Goal: Information Seeking & Learning: Learn about a topic

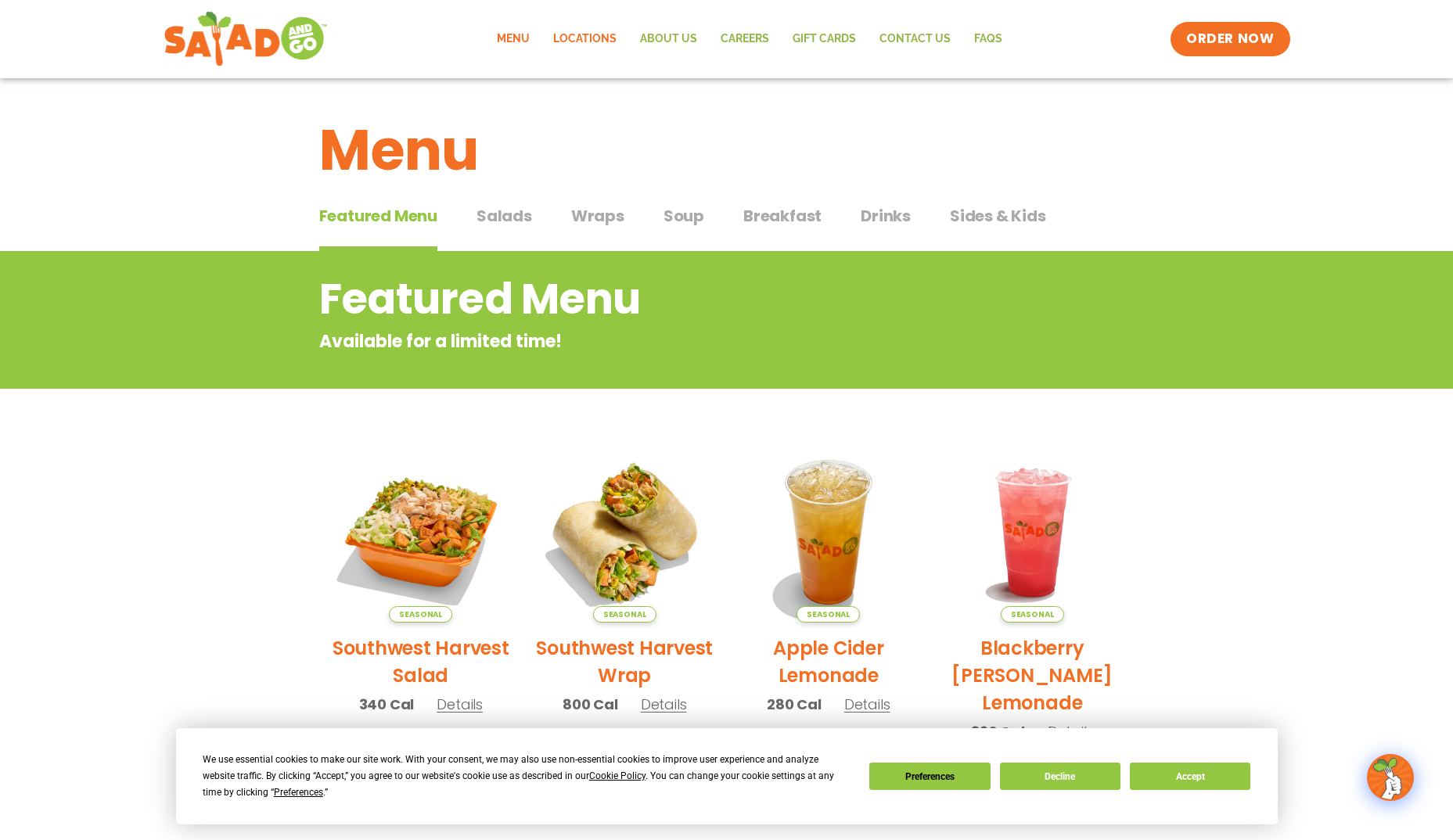
click at [564, 40] on link "Locations" at bounding box center [585, 39] width 87 height 36
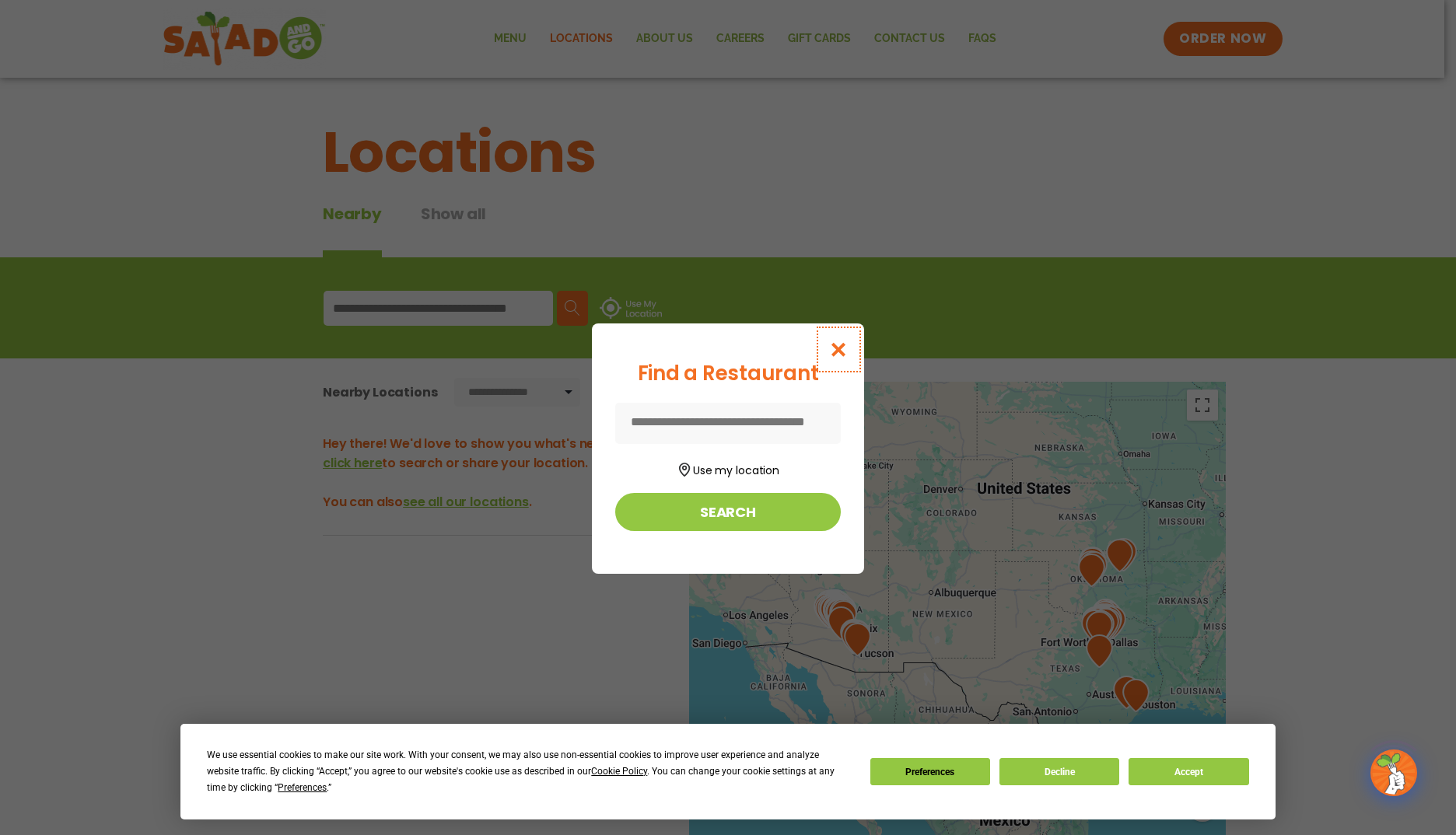
click at [838, 350] on icon "Close modal" at bounding box center [838, 350] width 19 height 17
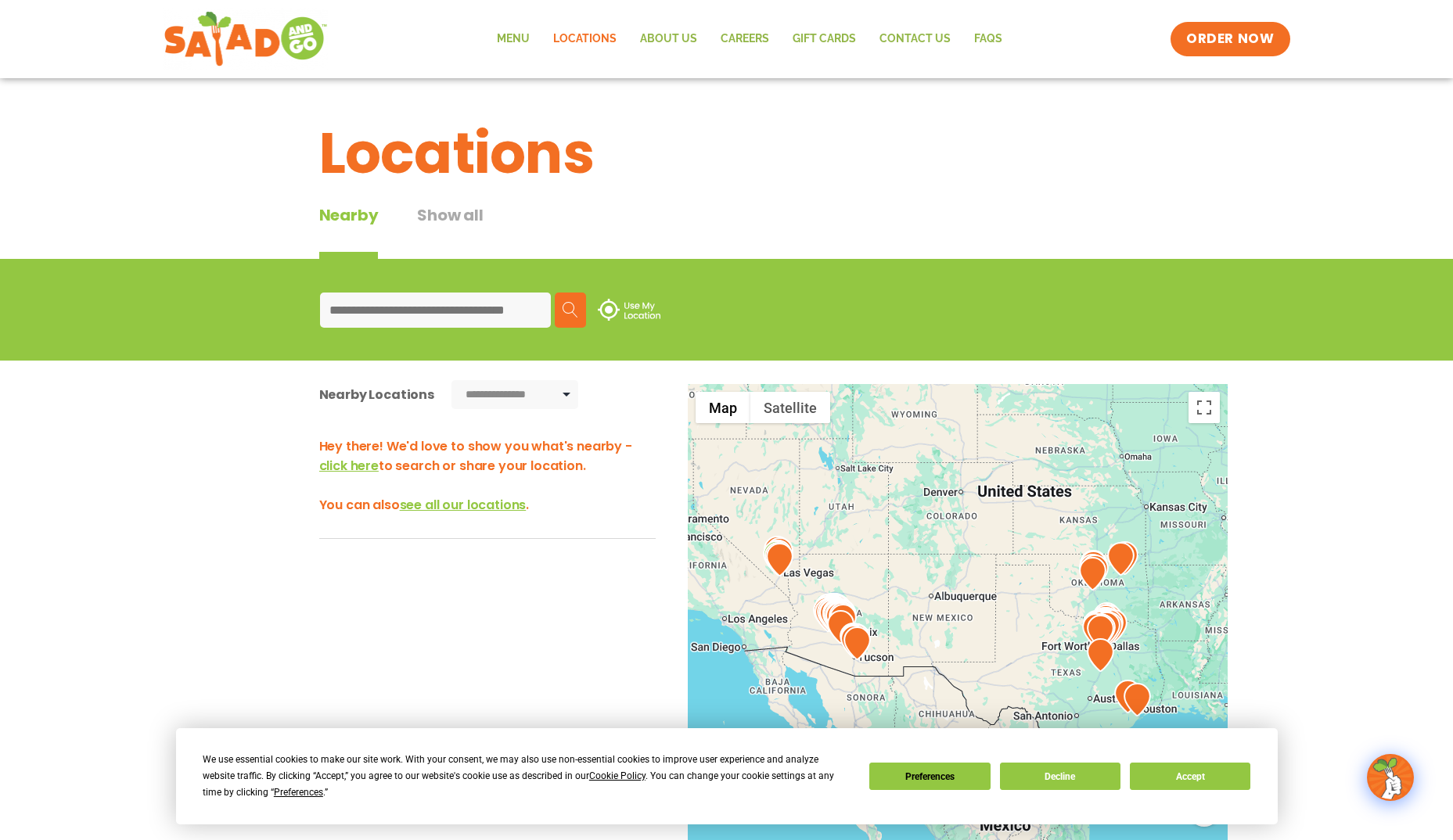
click at [487, 308] on input at bounding box center [435, 310] width 231 height 35
click at [566, 308] on img at bounding box center [570, 310] width 16 height 16
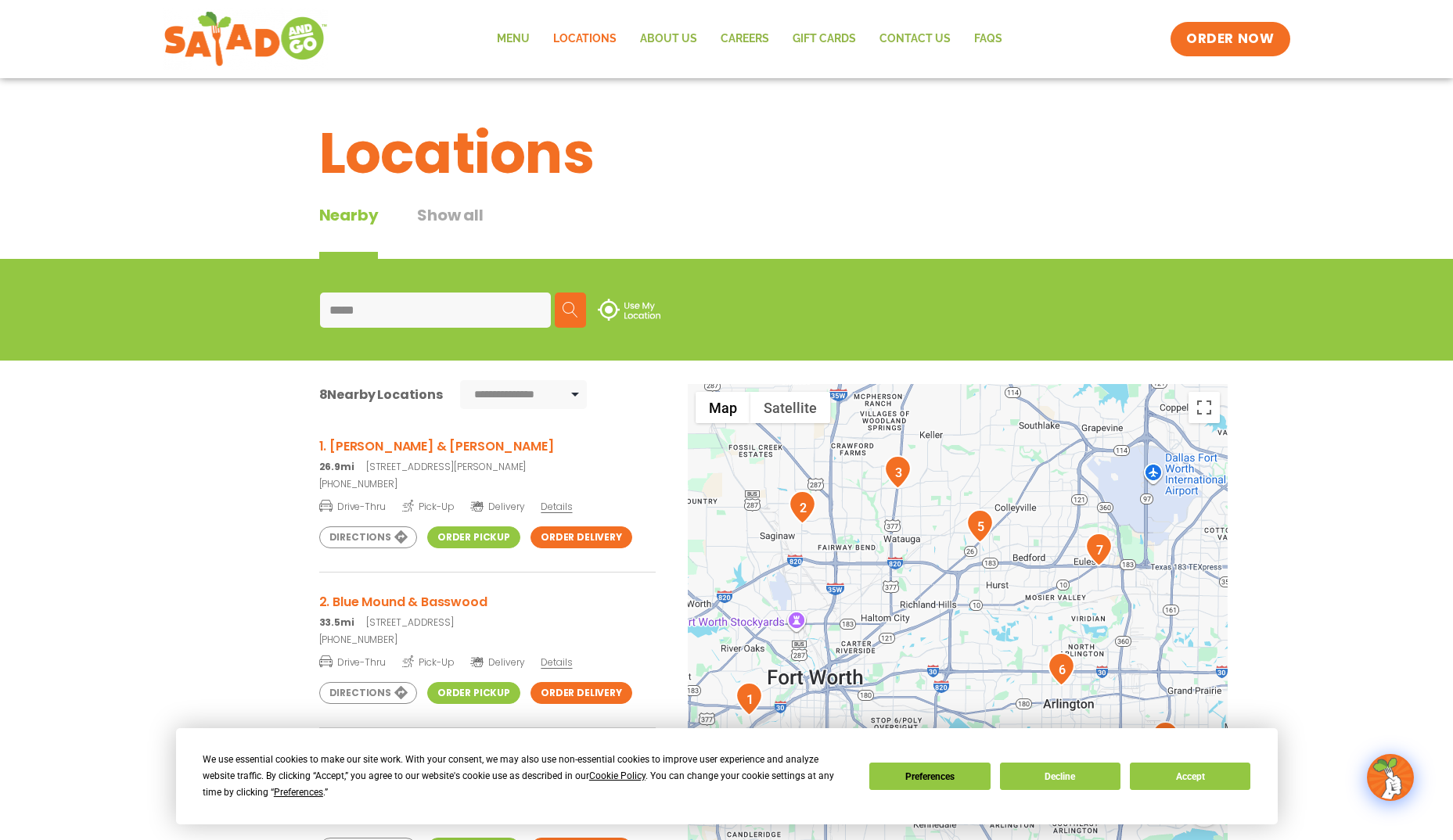
drag, startPoint x: 410, startPoint y: 296, endPoint x: 258, endPoint y: 319, distance: 153.7
click at [258, 319] on div "***** Search Use My Location" at bounding box center [726, 309] width 1453 height 101
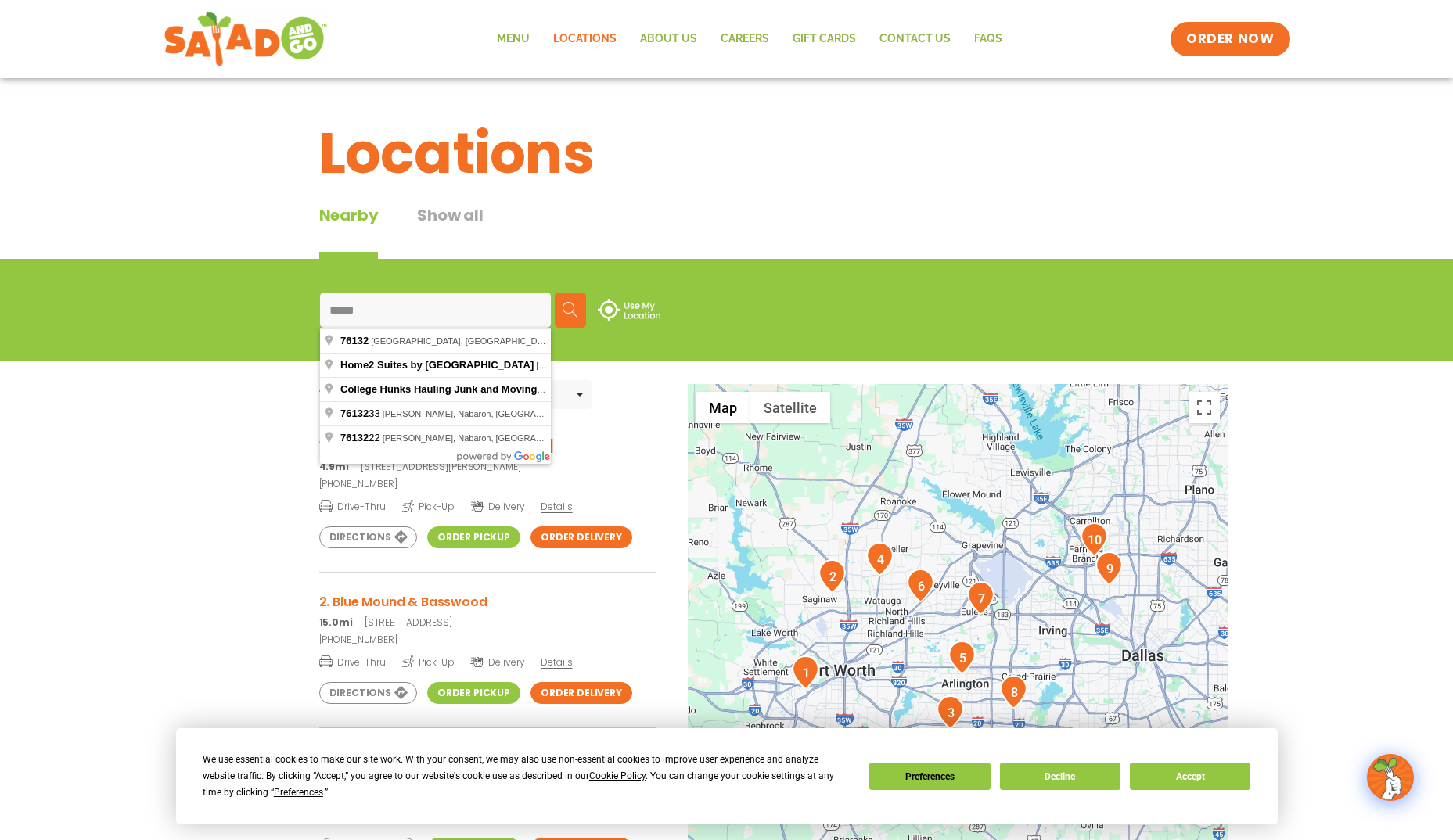
type input "*****"
click at [168, 504] on div "**********" at bounding box center [726, 662] width 1453 height 602
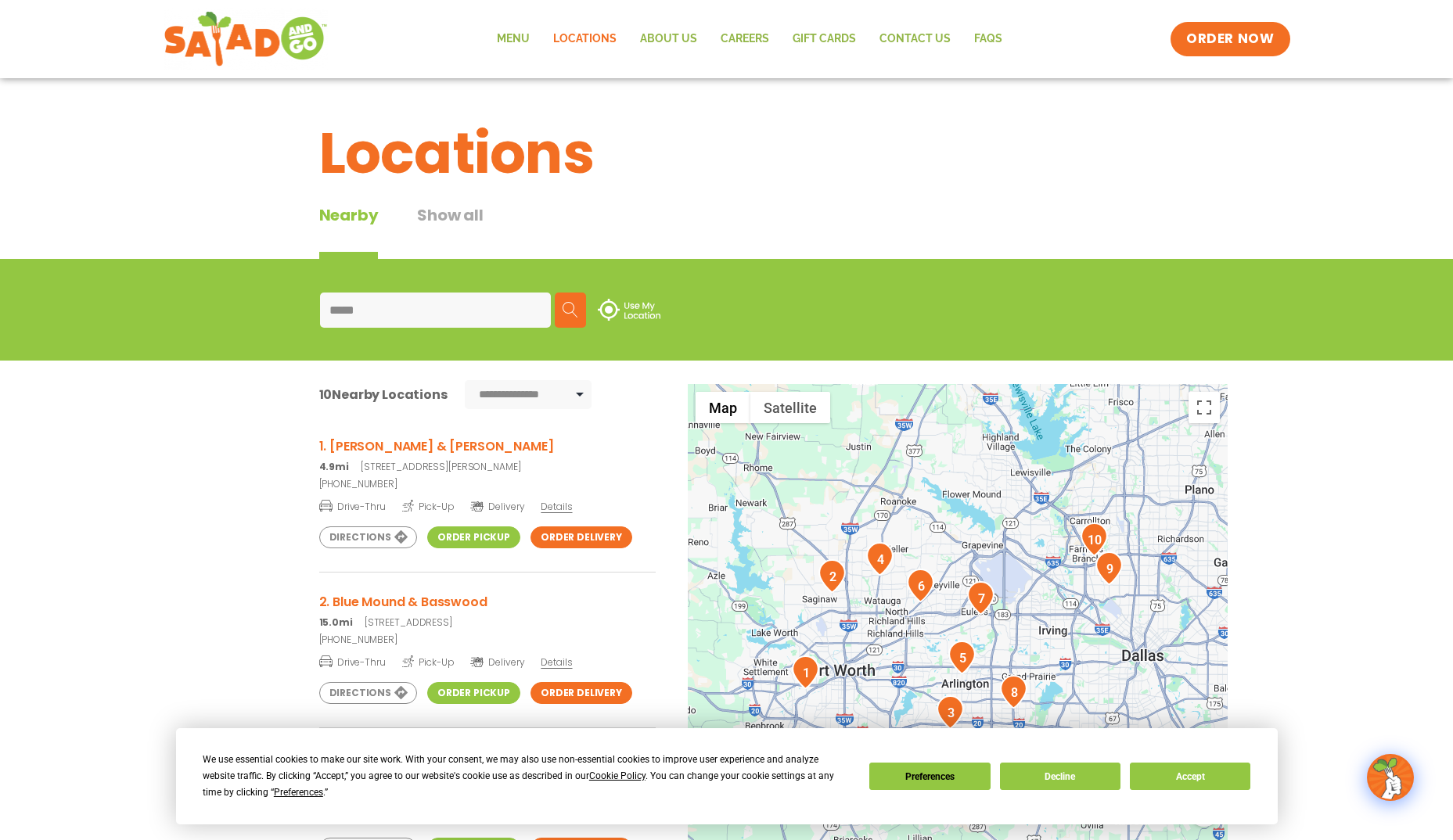
click at [571, 305] on img at bounding box center [570, 310] width 16 height 16
click at [576, 301] on button "Search" at bounding box center [569, 310] width 31 height 35
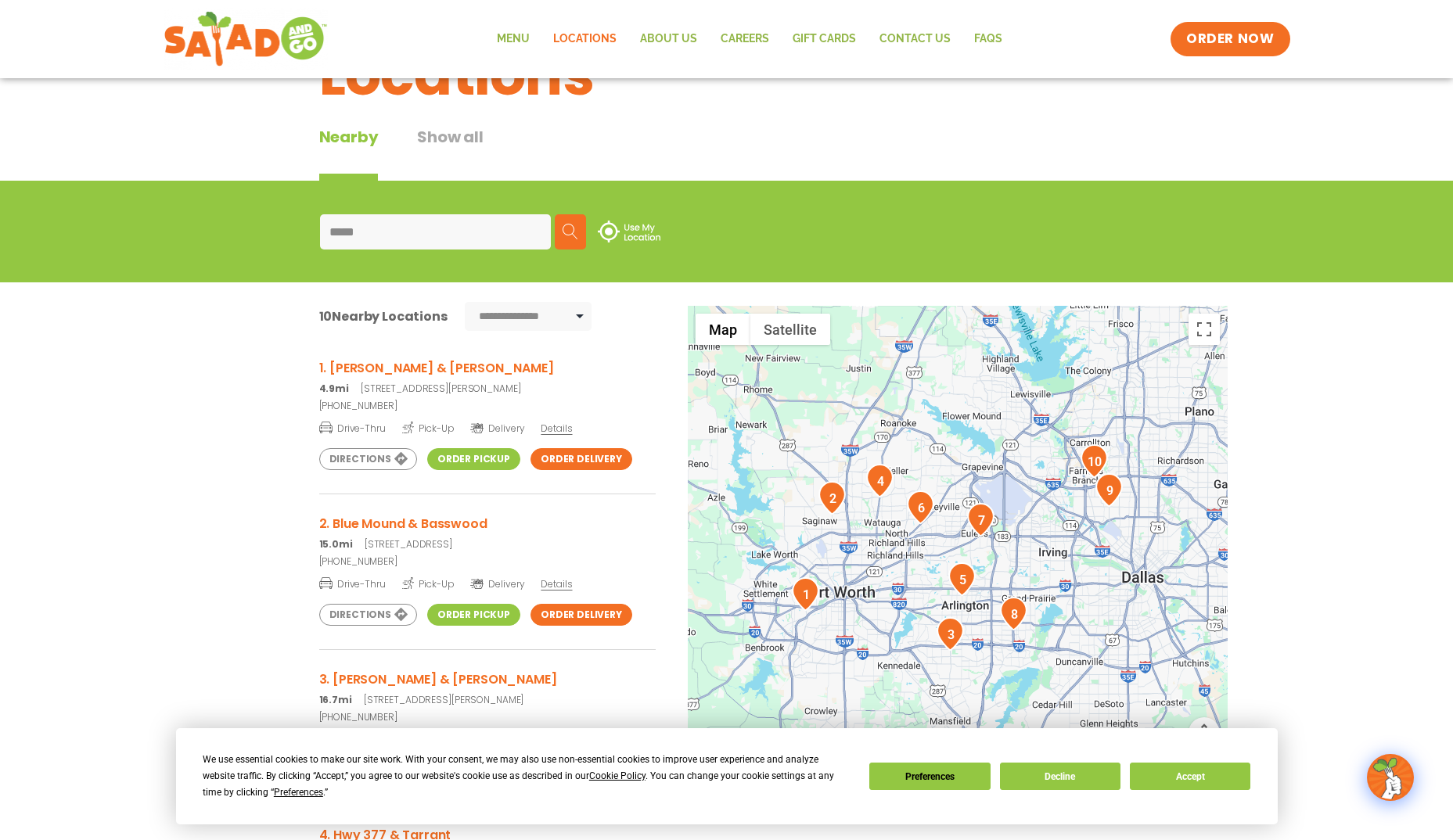
click at [341, 364] on h3 "1. Diaz & Hulen" at bounding box center [487, 368] width 337 height 19
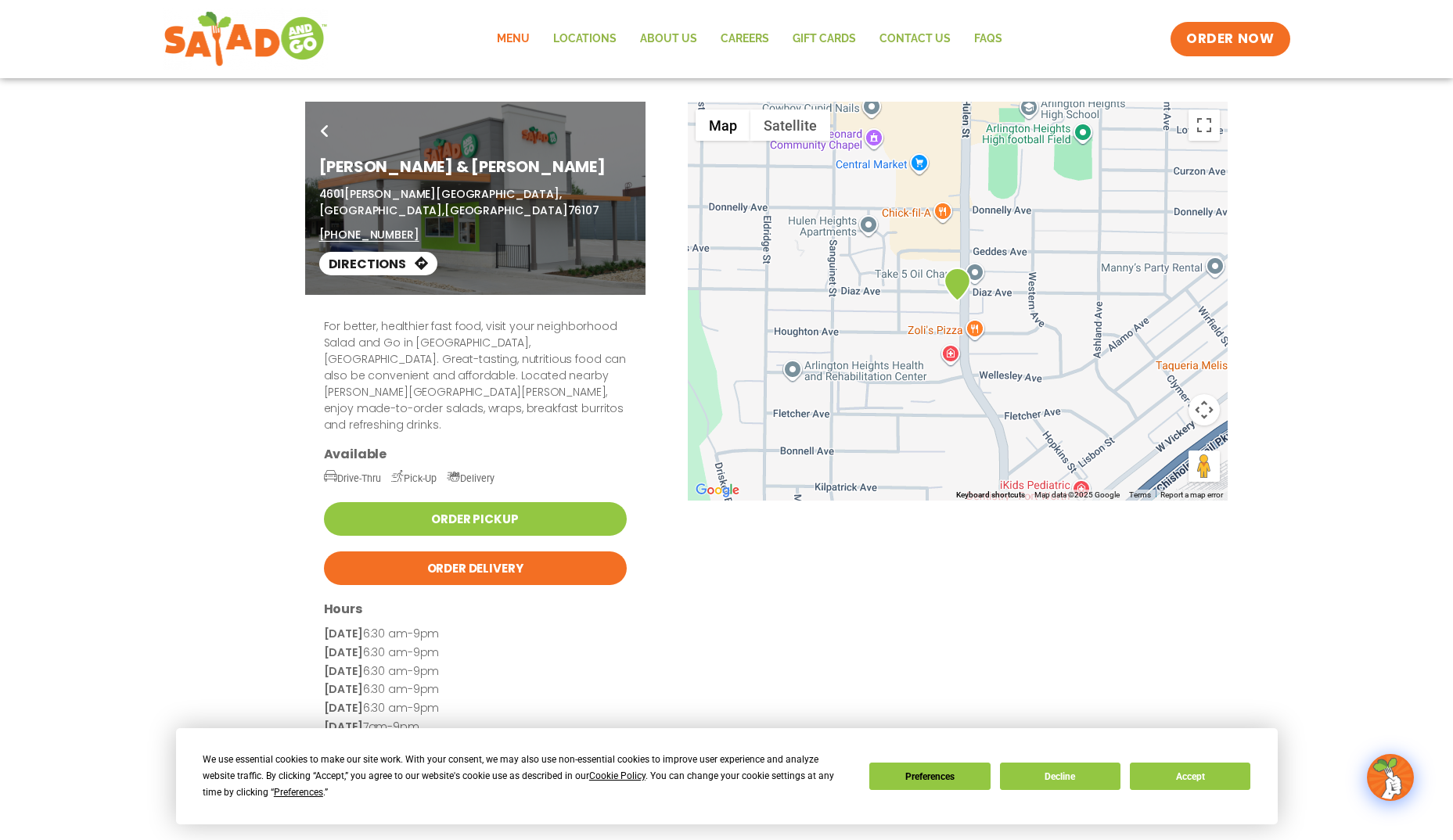
click at [517, 34] on link "Menu" at bounding box center [513, 39] width 56 height 36
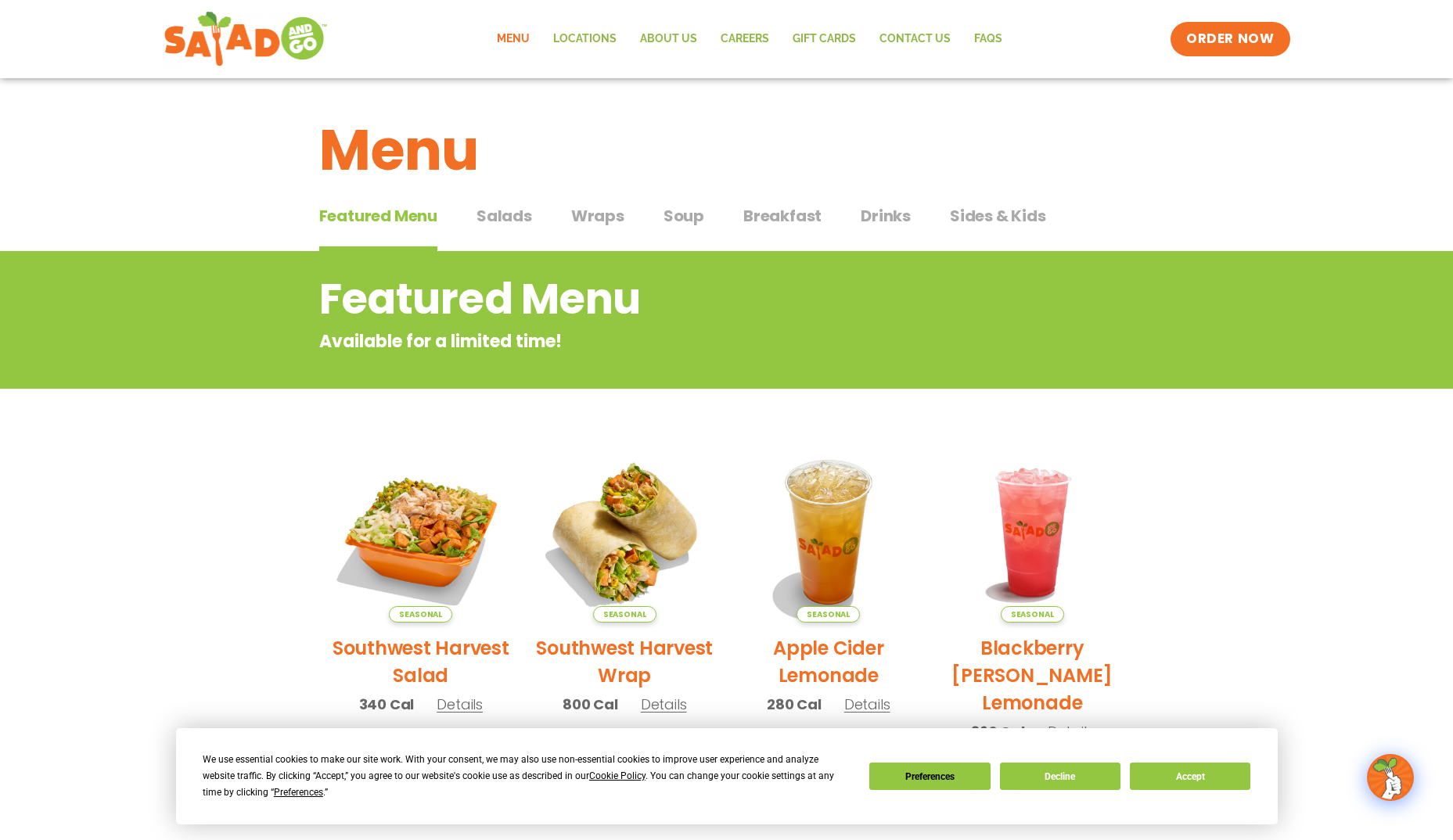
click at [521, 209] on span "Salads" at bounding box center [504, 216] width 55 height 23
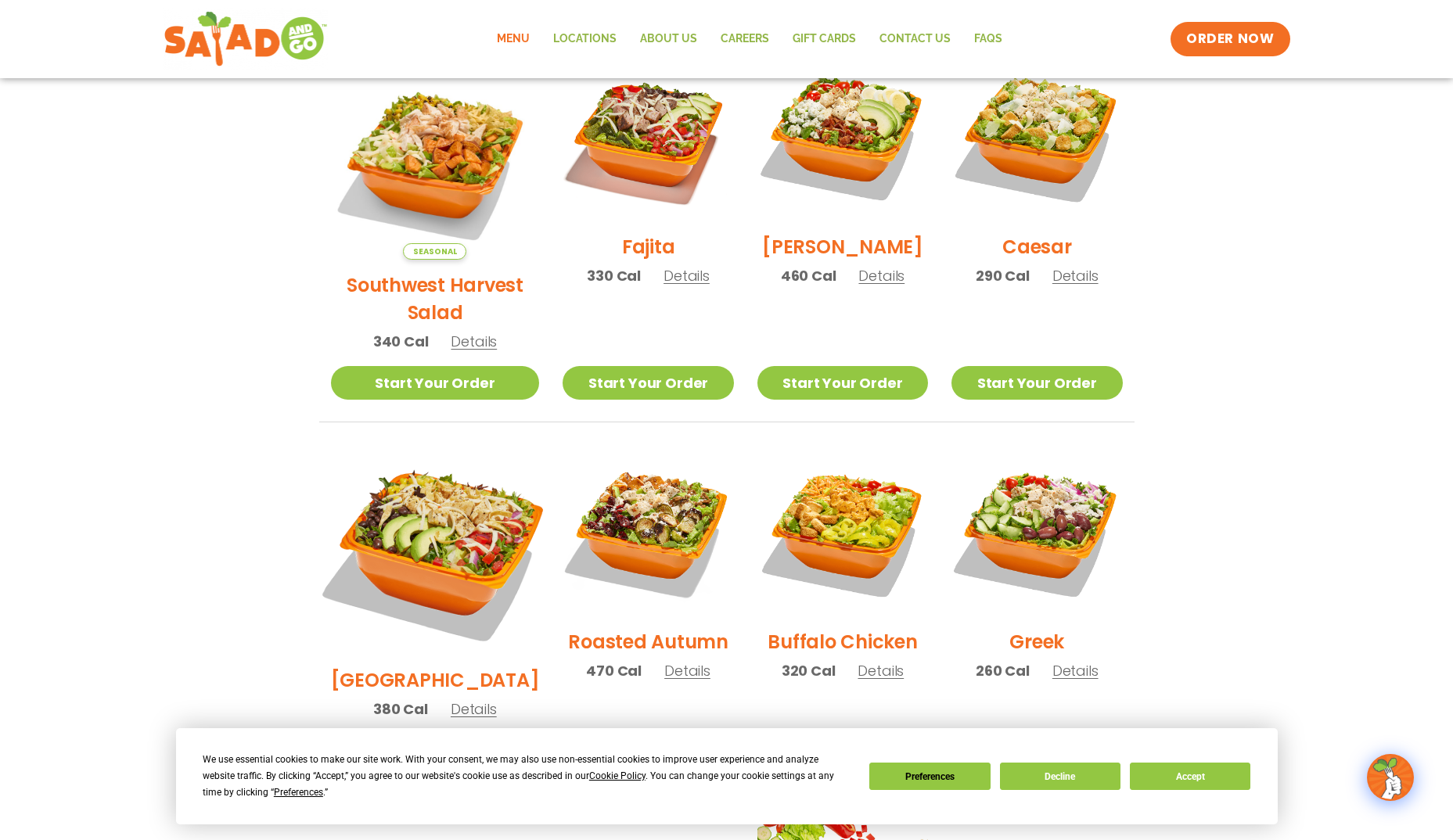
scroll to position [469, 0]
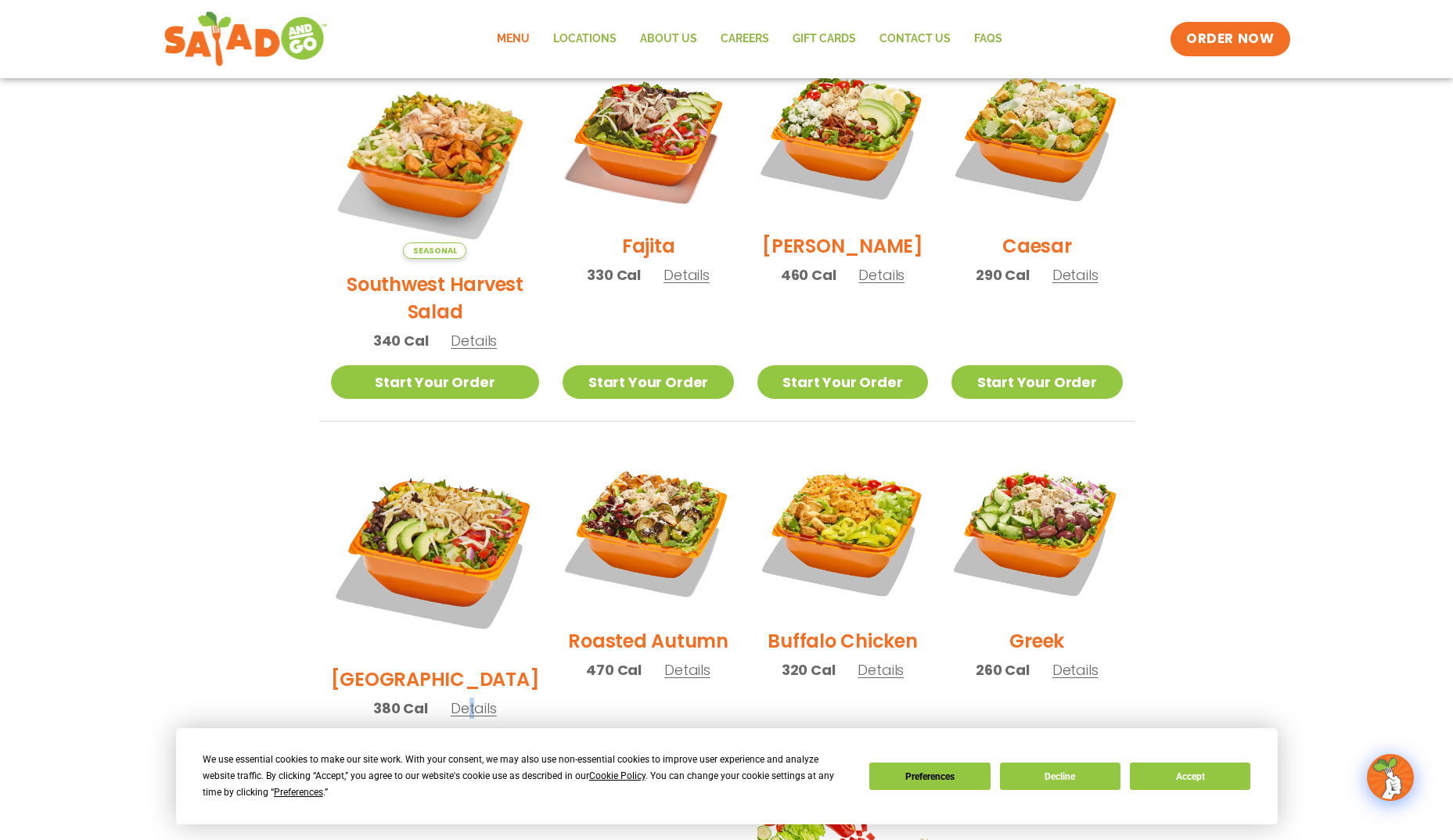
drag, startPoint x: 457, startPoint y: 651, endPoint x: 455, endPoint y: 660, distance: 9.2
click at [455, 698] on span "Details" at bounding box center [473, 708] width 46 height 19
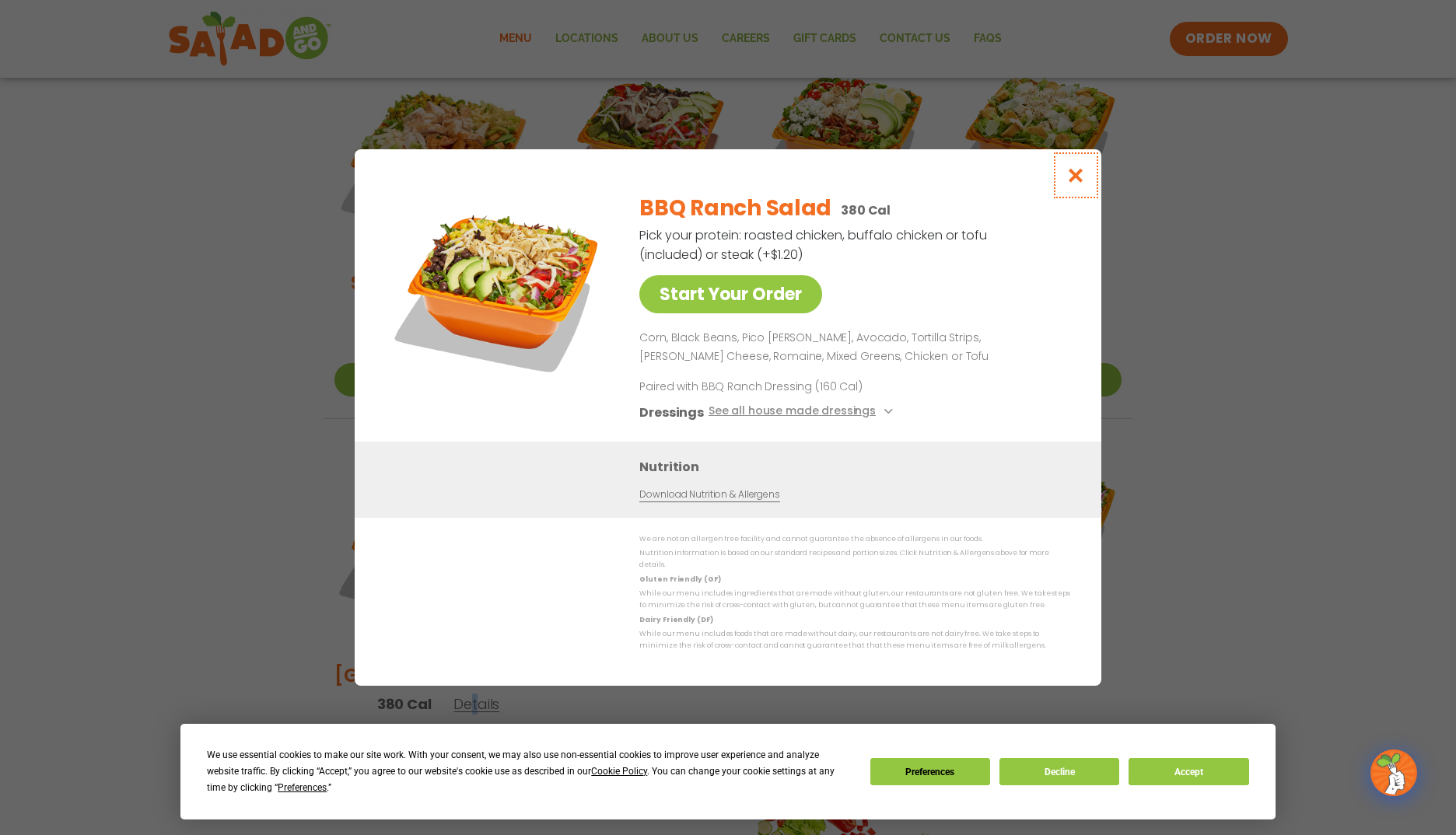
click at [1071, 183] on icon "Close modal" at bounding box center [1076, 176] width 19 height 17
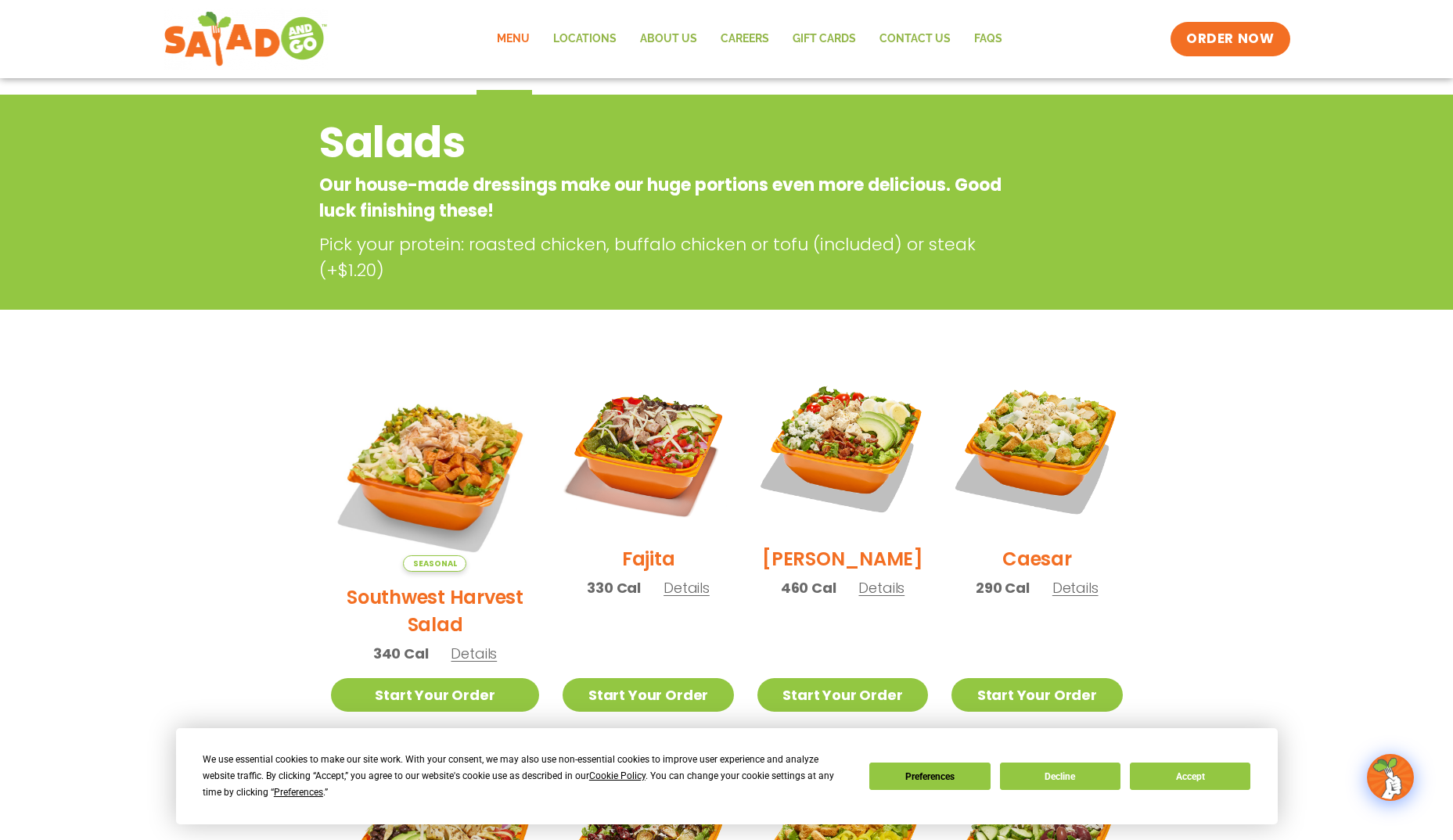
scroll to position [0, 0]
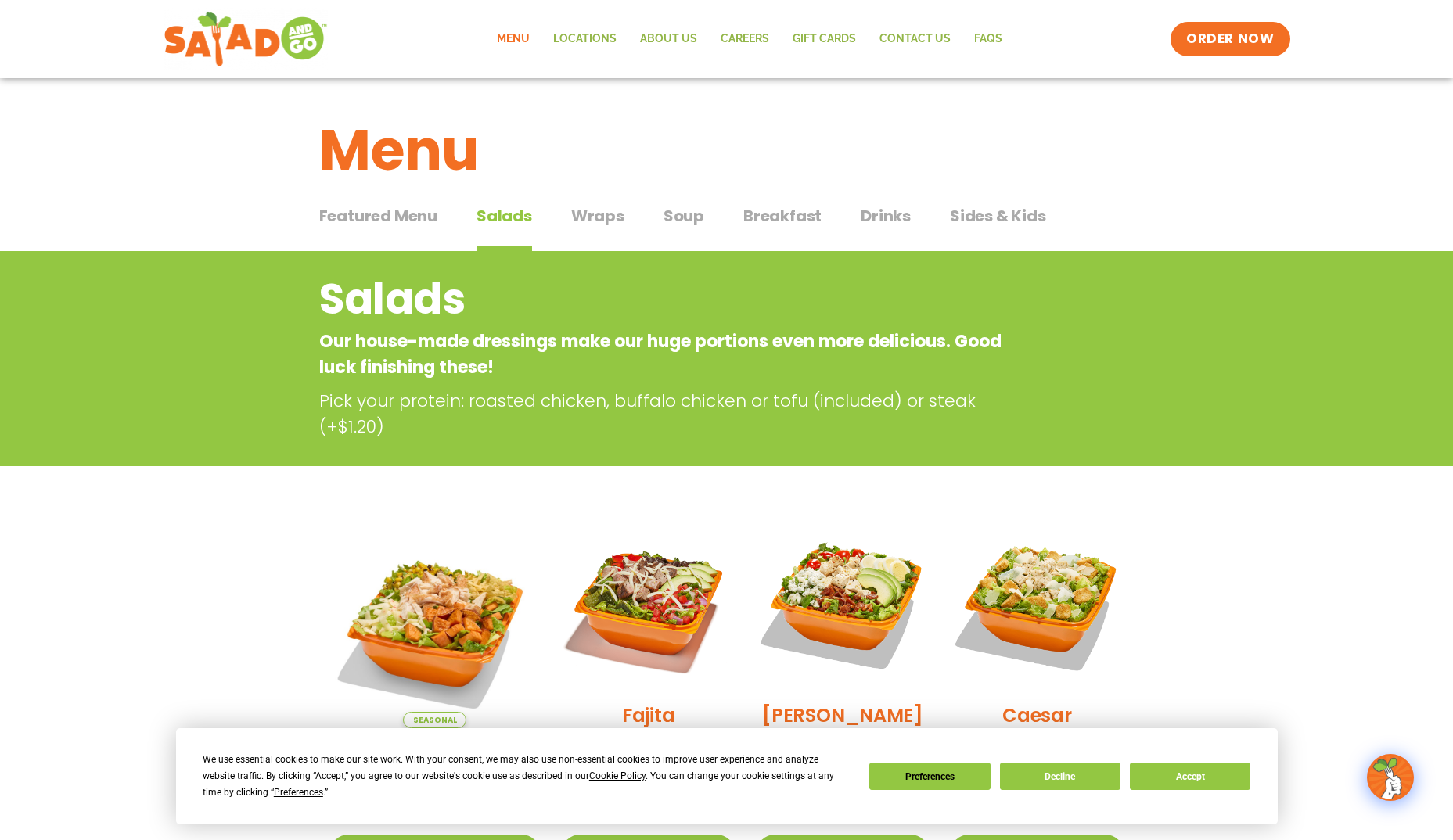
click at [601, 208] on span "Wraps" at bounding box center [598, 216] width 54 height 23
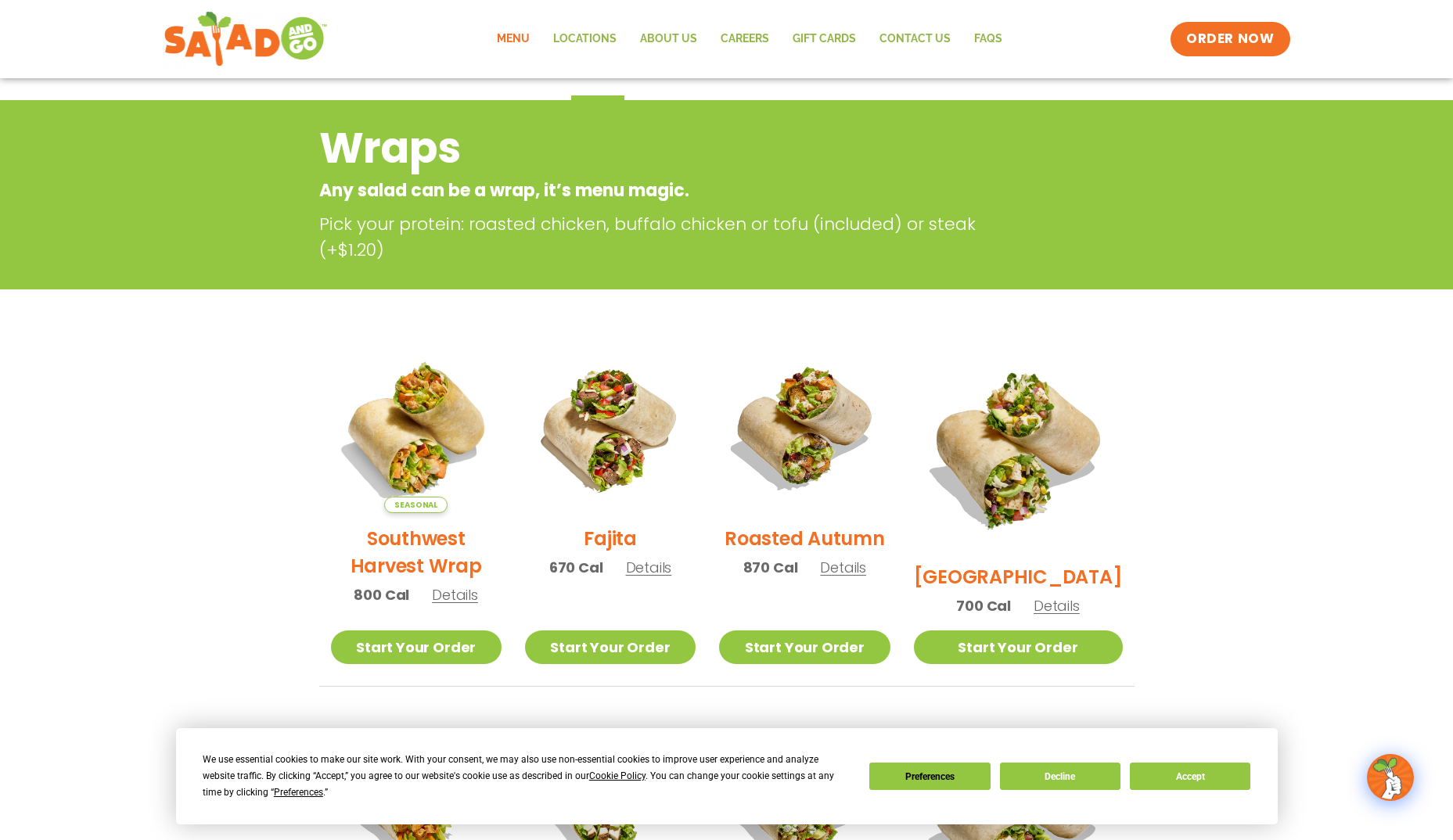
scroll to position [78, 0]
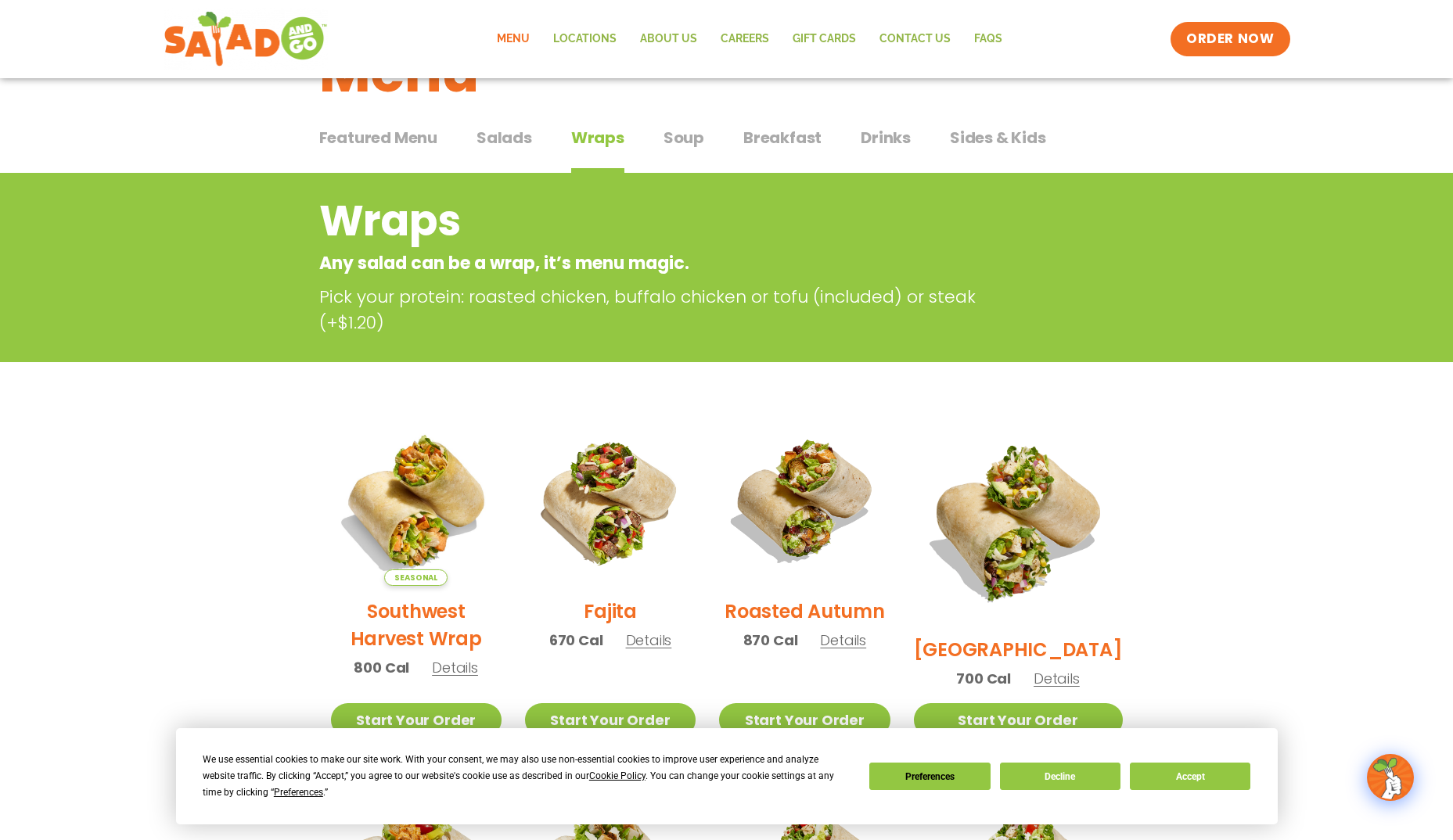
click at [694, 136] on span "Soup" at bounding box center [683, 137] width 41 height 23
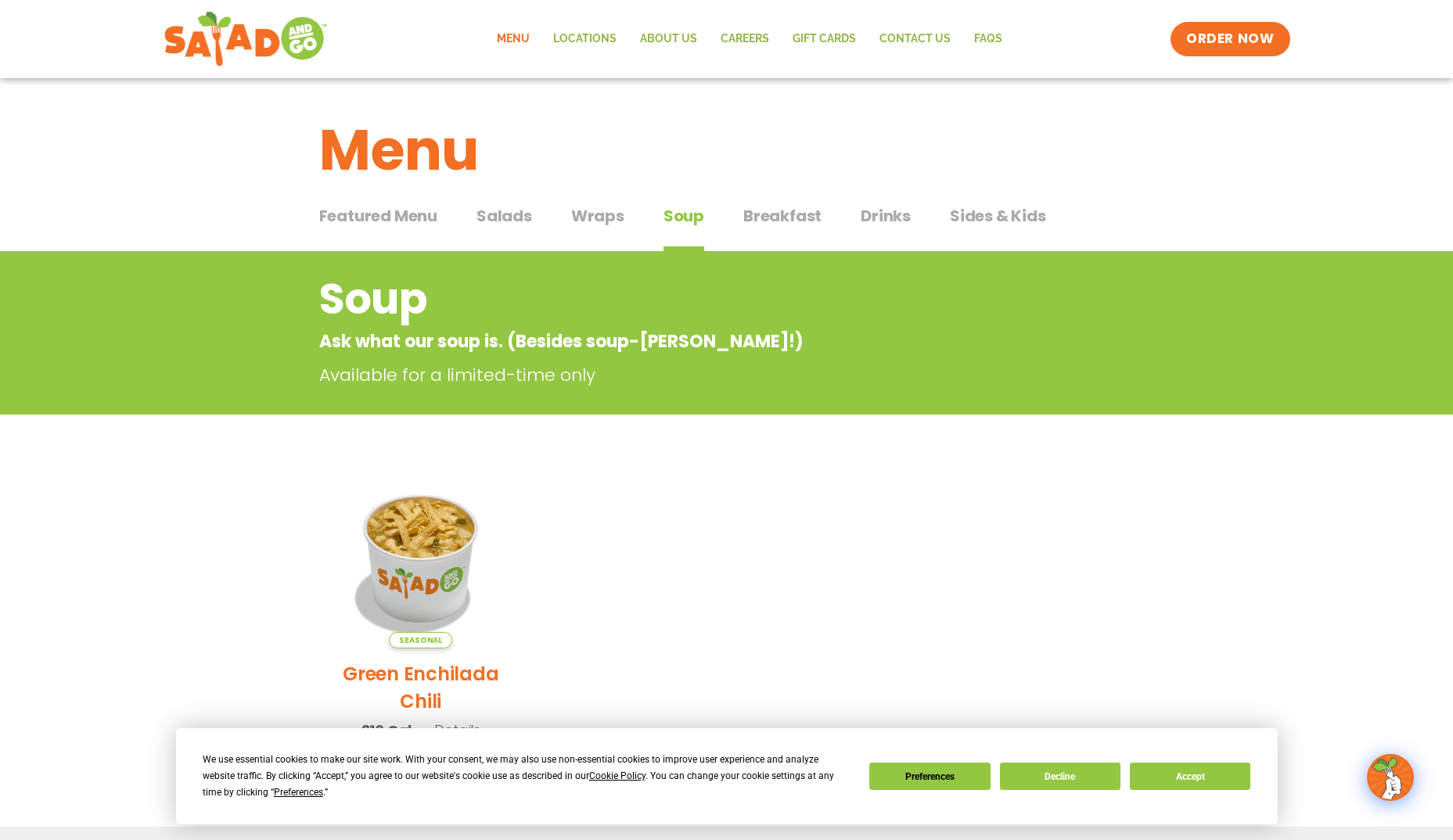
click at [808, 216] on span "Breakfast" at bounding box center [781, 216] width 78 height 23
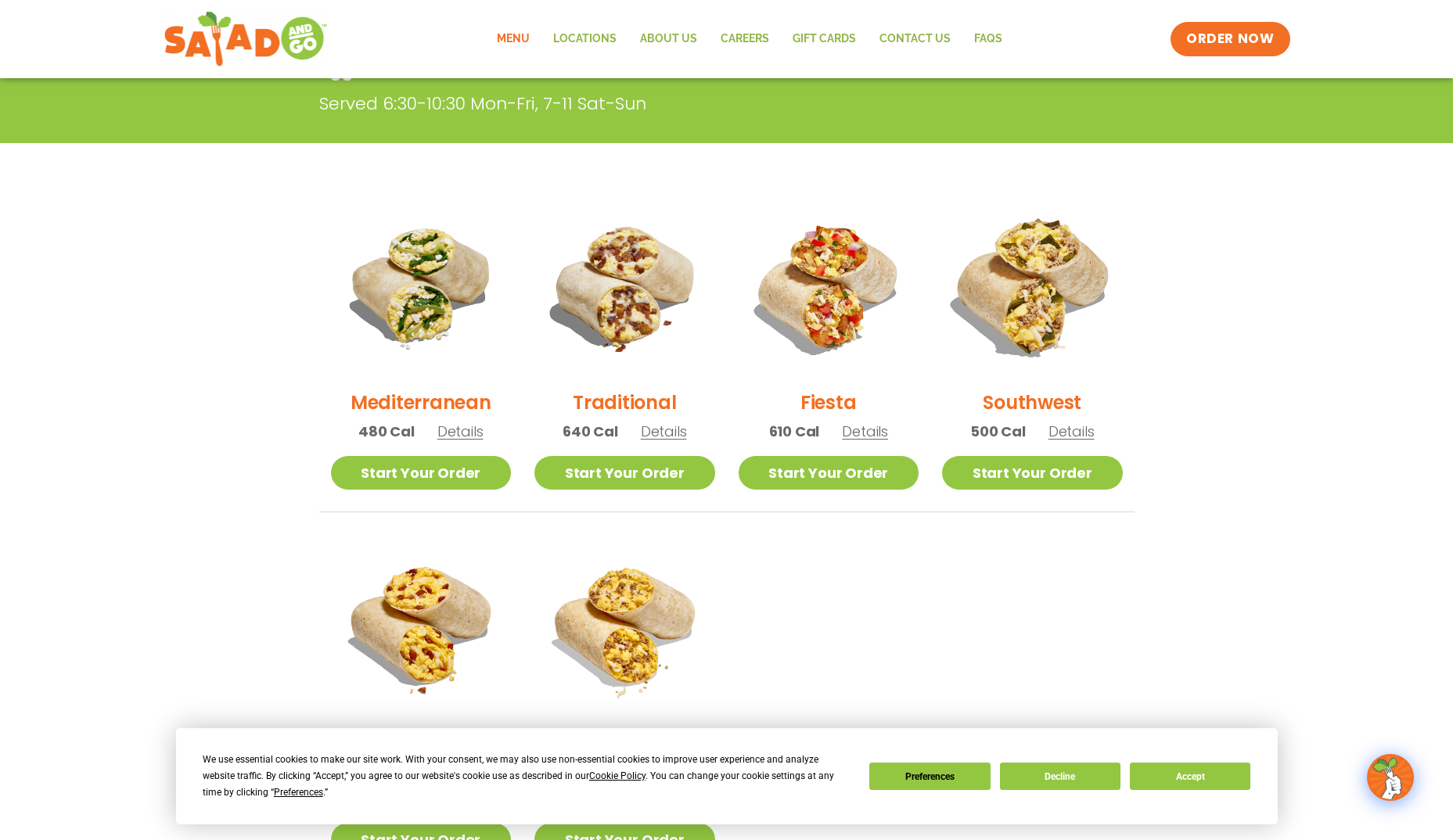
scroll to position [291, 0]
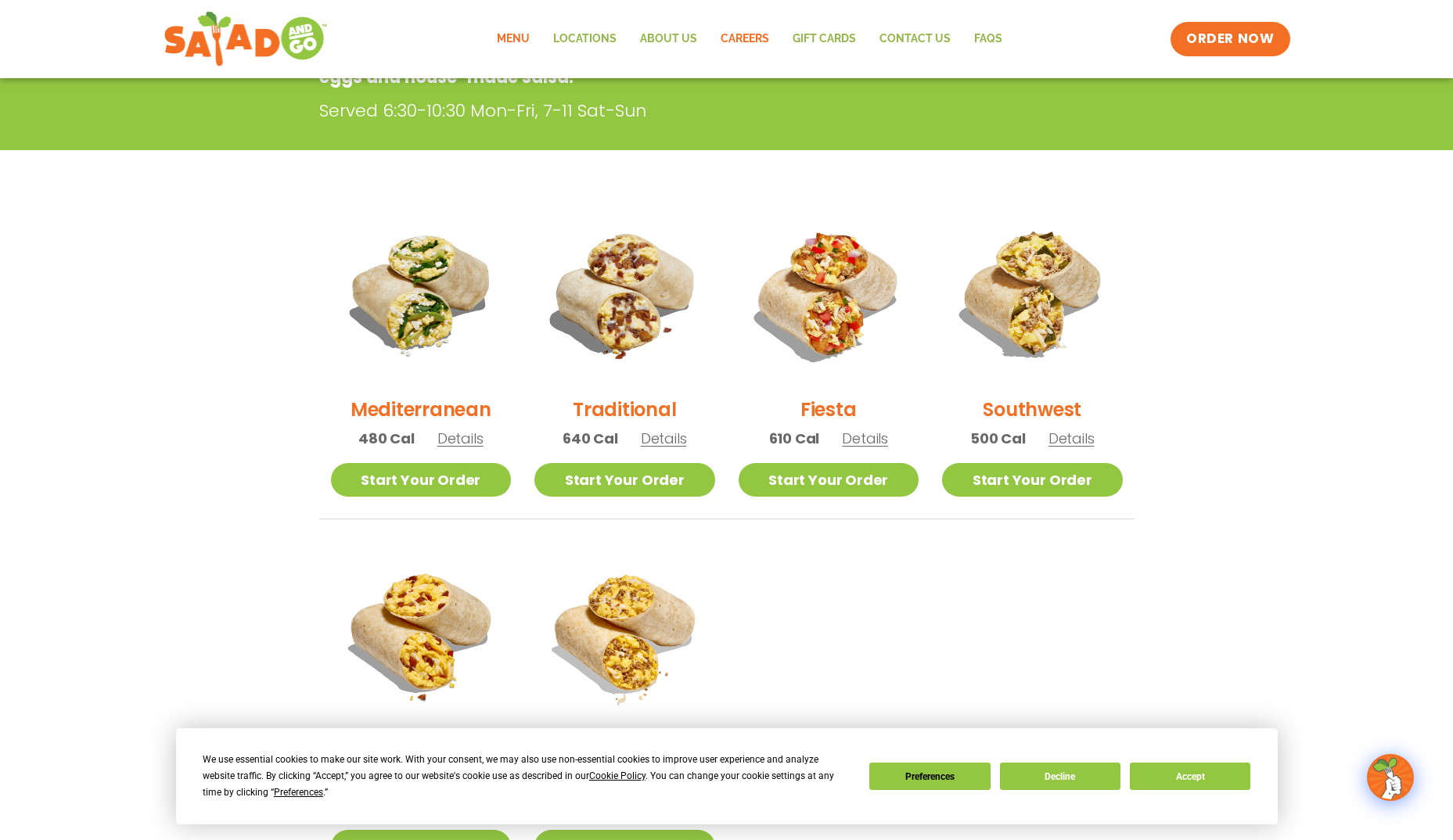
click at [755, 37] on link "Careers" at bounding box center [745, 39] width 72 height 36
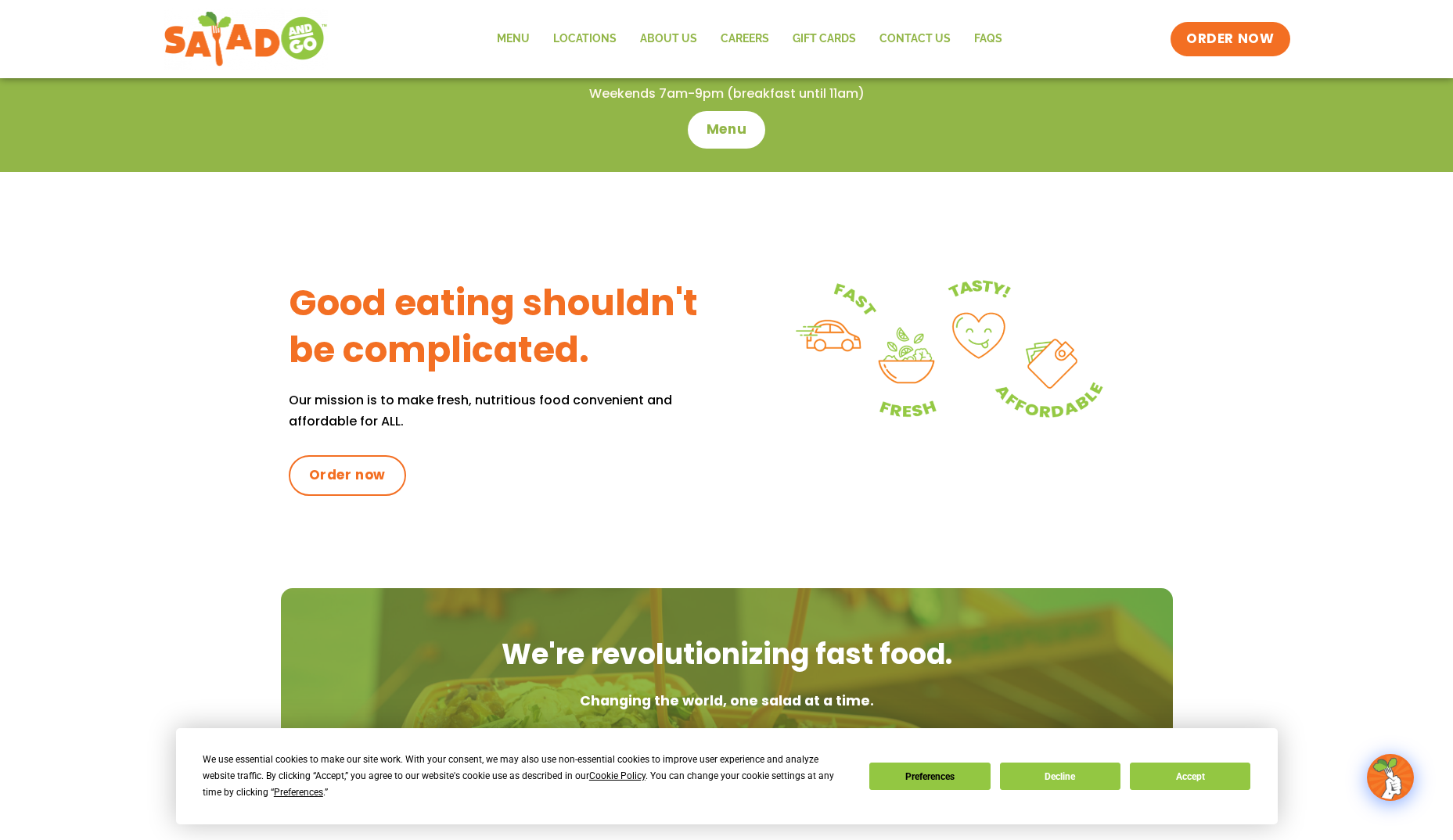
scroll to position [313, 0]
